Goal: Information Seeking & Learning: Learn about a topic

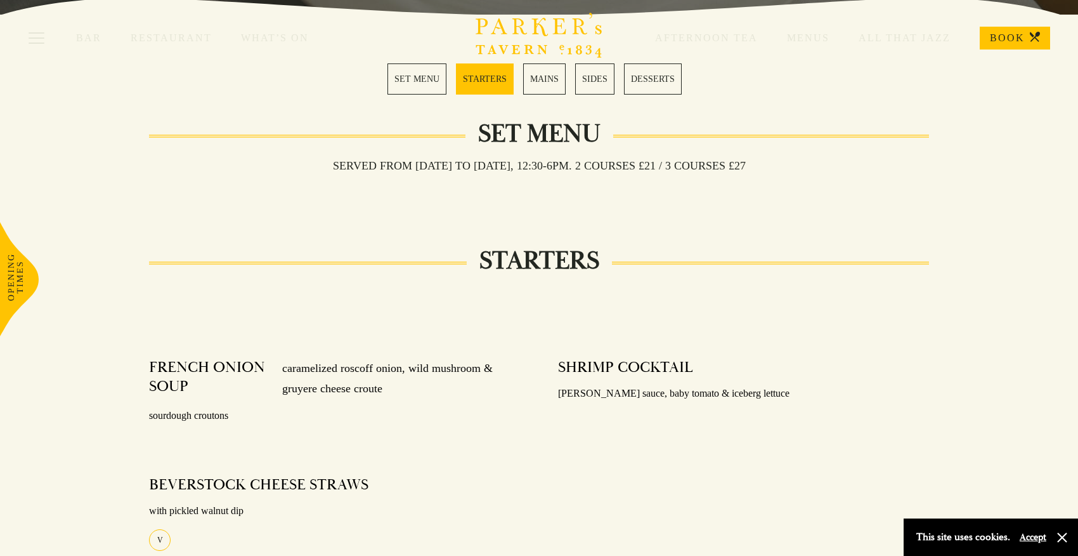
scroll to position [367, 1]
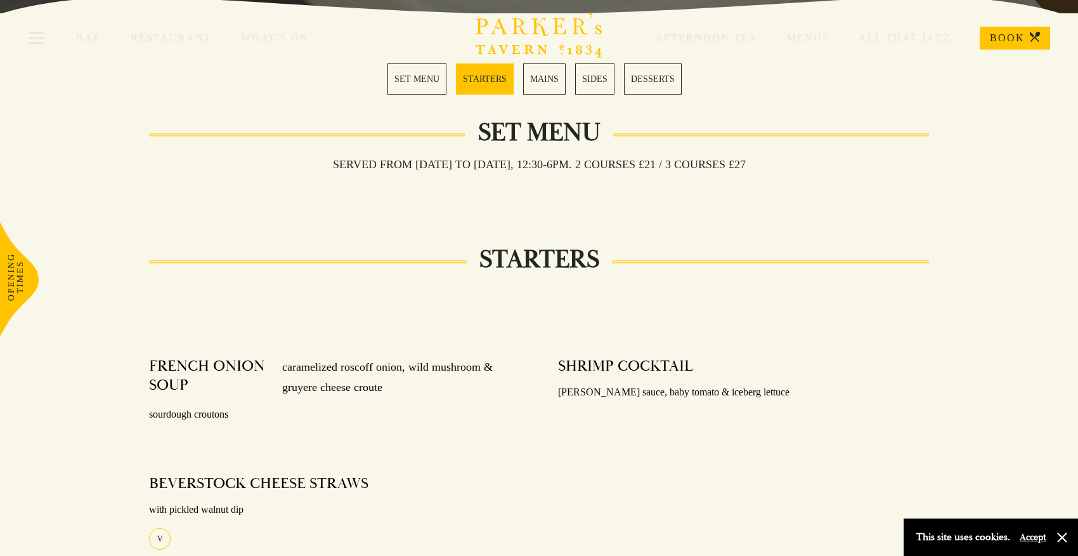
click at [551, 77] on link "MAINS" at bounding box center [544, 78] width 42 height 31
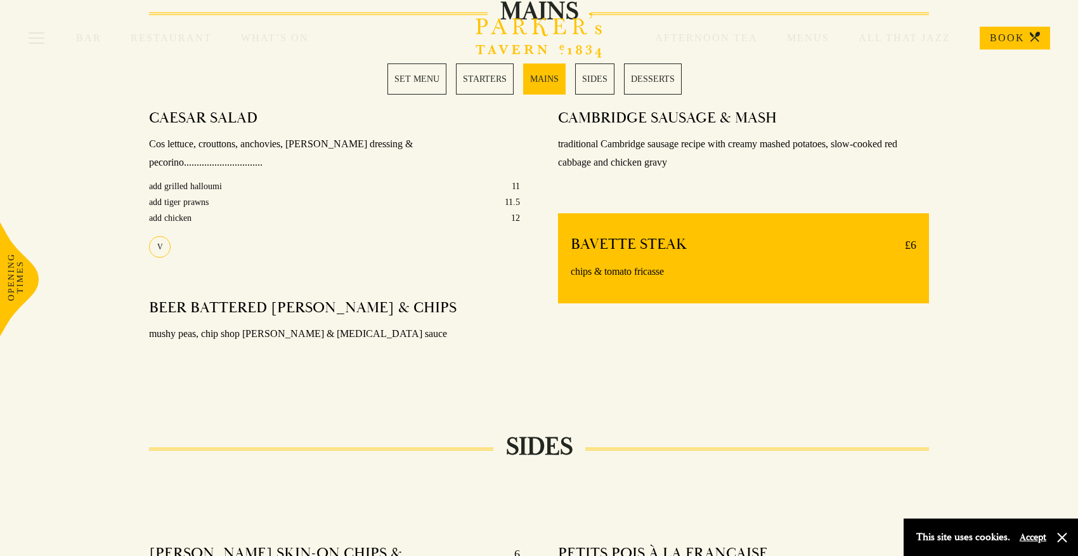
scroll to position [1010, 0]
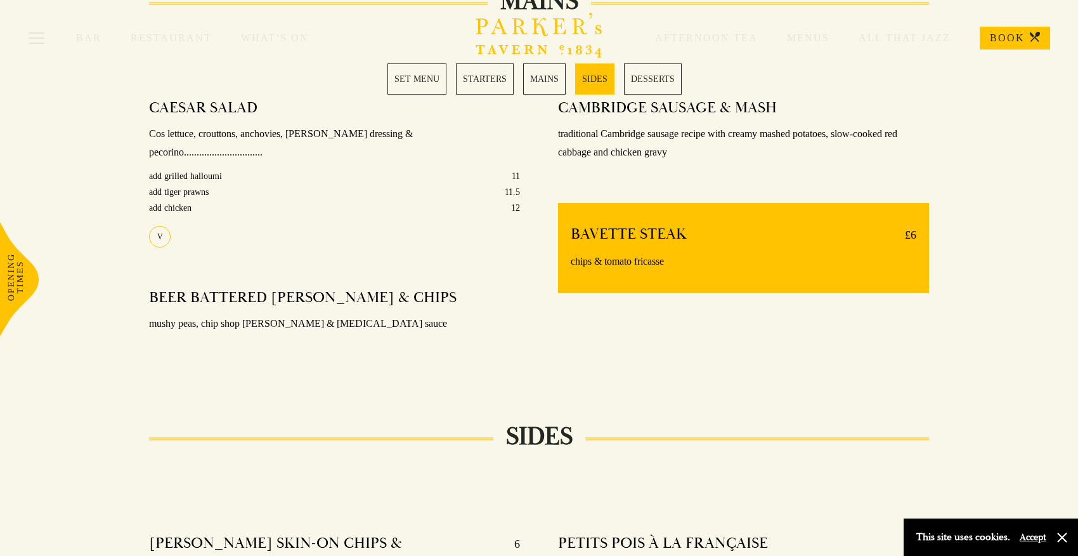
click at [488, 75] on div "Bar Restaurant What’s On Afternoon Tea Menus All That Jazz BOOK" at bounding box center [539, 38] width 1078 height 76
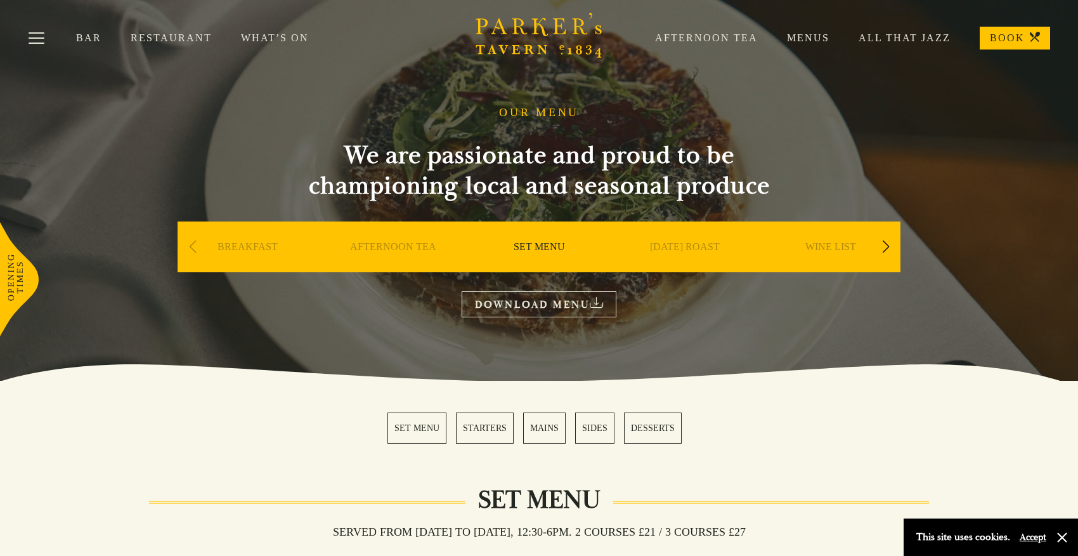
scroll to position [0, 0]
click at [891, 242] on div "Next slide" at bounding box center [885, 247] width 17 height 28
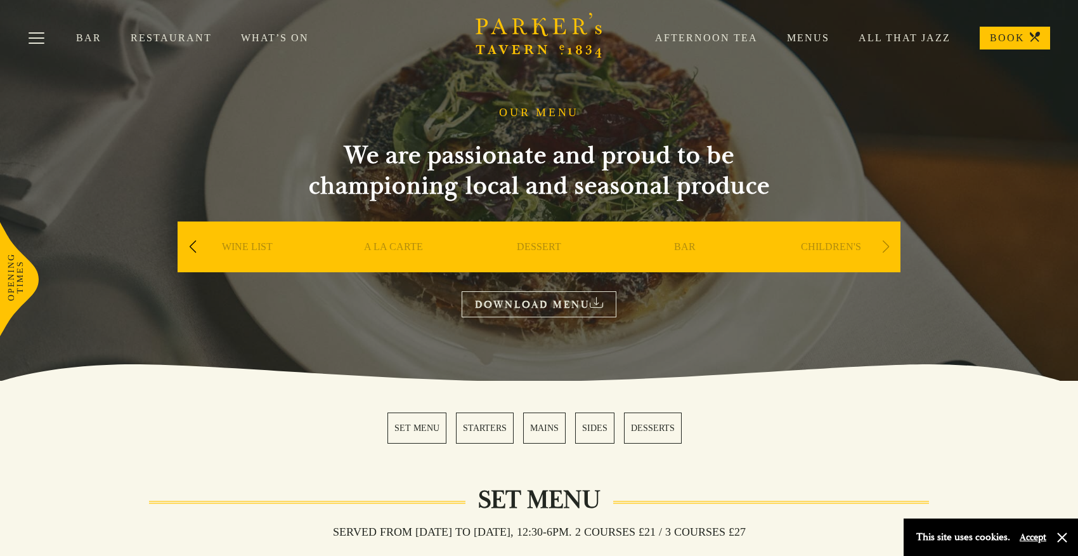
click at [891, 242] on div "Next slide" at bounding box center [885, 247] width 17 height 28
click at [883, 247] on div "Next slide" at bounding box center [885, 247] width 17 height 28
click at [193, 249] on div "Previous slide" at bounding box center [192, 247] width 17 height 28
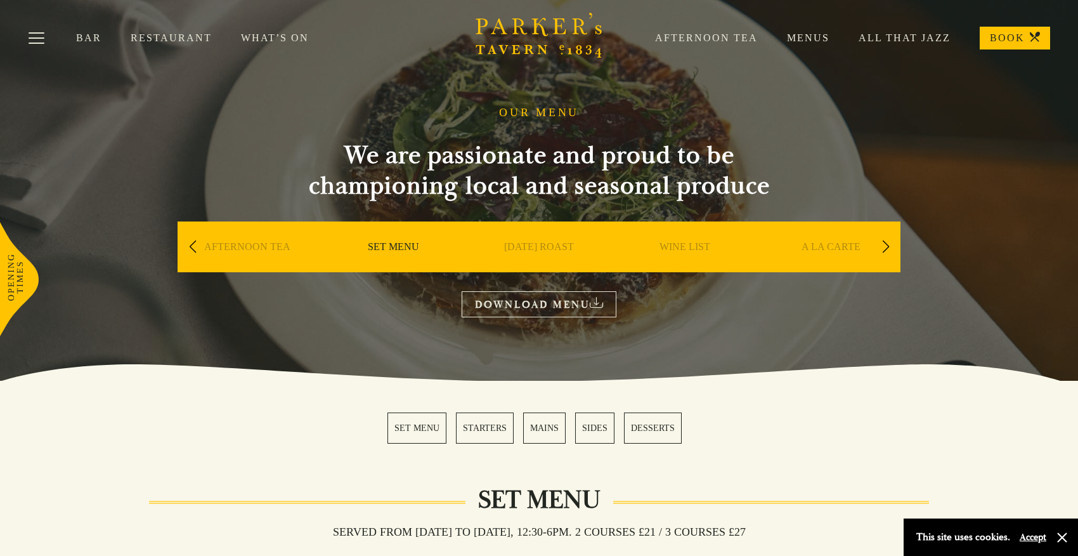
click at [193, 249] on div "Previous slide" at bounding box center [192, 247] width 17 height 28
click at [893, 247] on div "Next slide" at bounding box center [885, 247] width 17 height 28
click at [684, 242] on link "A LA CARTE" at bounding box center [685, 265] width 59 height 51
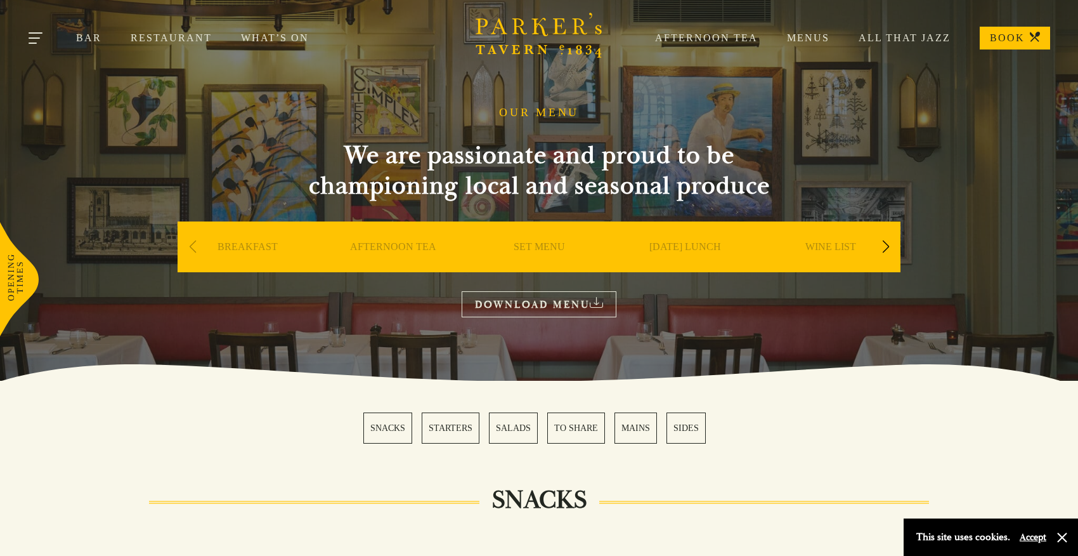
click at [36, 41] on button "Toggle navigation" at bounding box center [37, 40] width 54 height 54
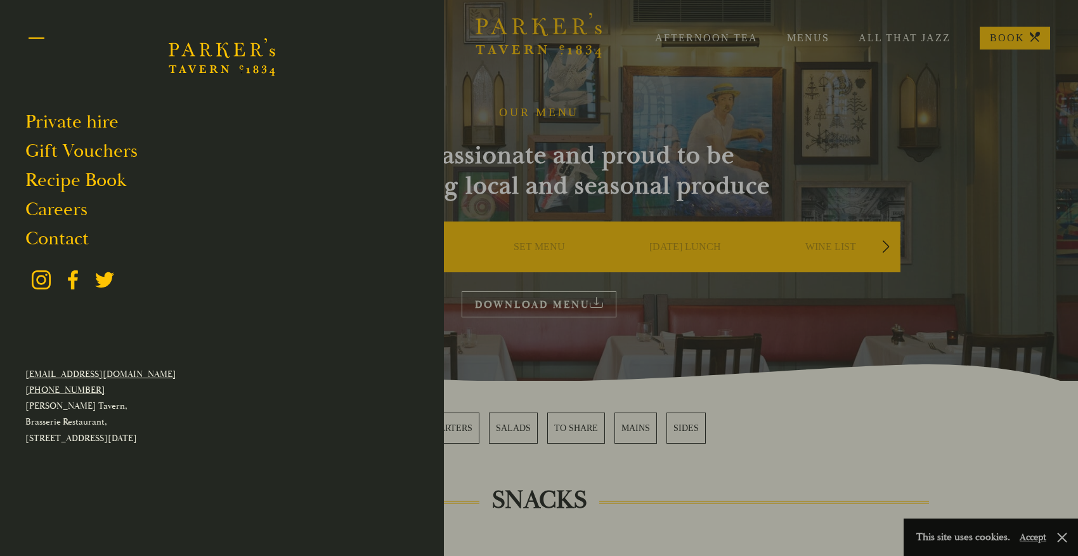
click at [29, 37] on button "Toggle navigation" at bounding box center [37, 40] width 54 height 54
